Goal: Task Accomplishment & Management: Use online tool/utility

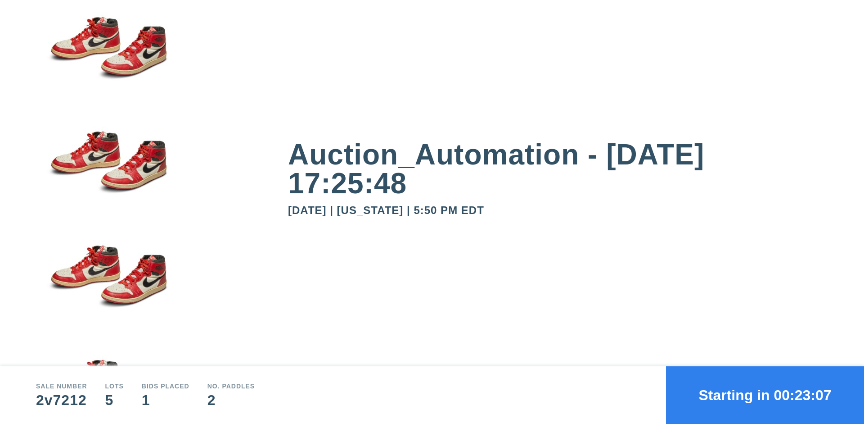
click at [765, 395] on button "Starting in 00:23:07" at bounding box center [765, 395] width 198 height 58
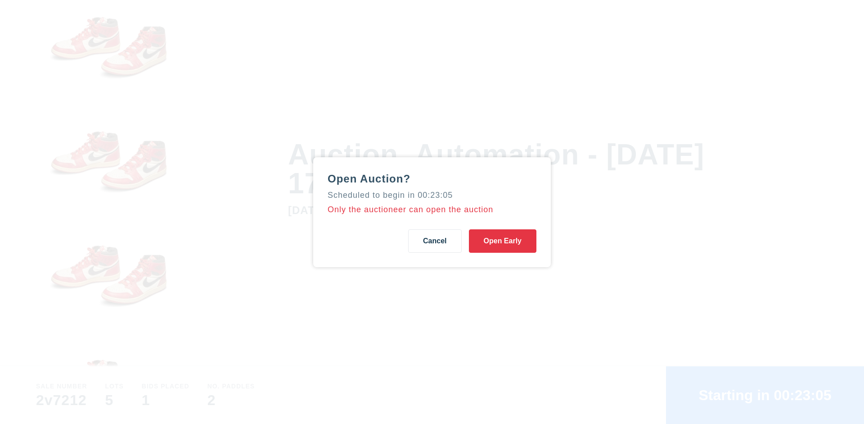
click at [503, 240] on button "Open Early" at bounding box center [503, 240] width 68 height 23
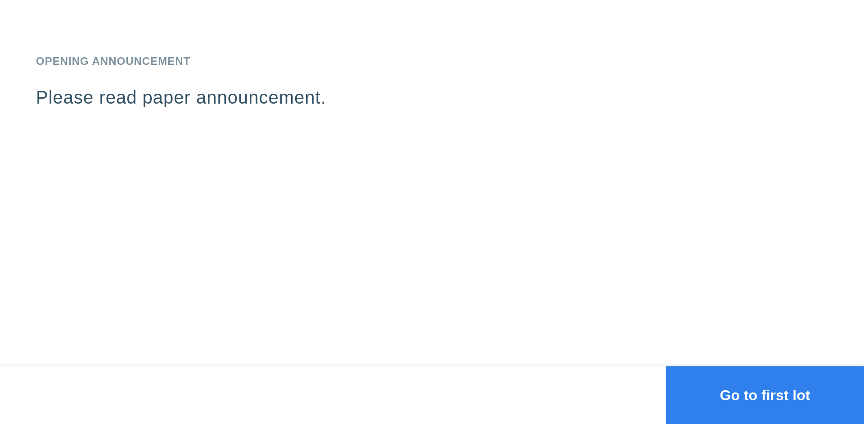
click at [765, 395] on button "Go to first lot" at bounding box center [765, 395] width 198 height 58
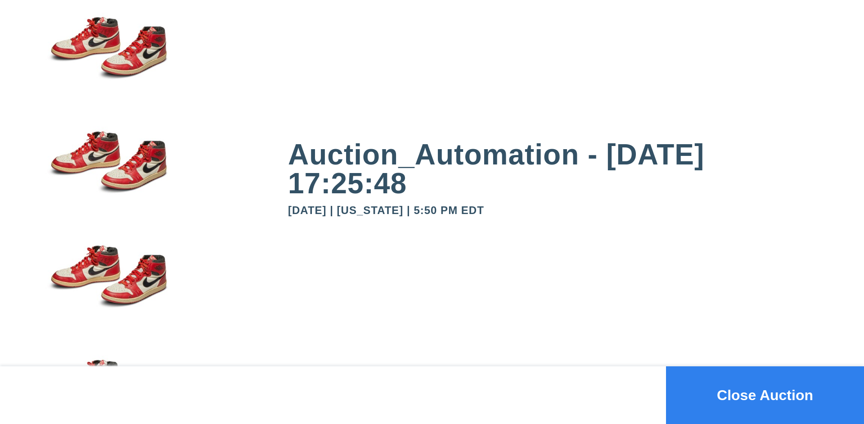
click at [765, 395] on button "Close Auction" at bounding box center [765, 395] width 198 height 58
